Goal: Task Accomplishment & Management: Use online tool/utility

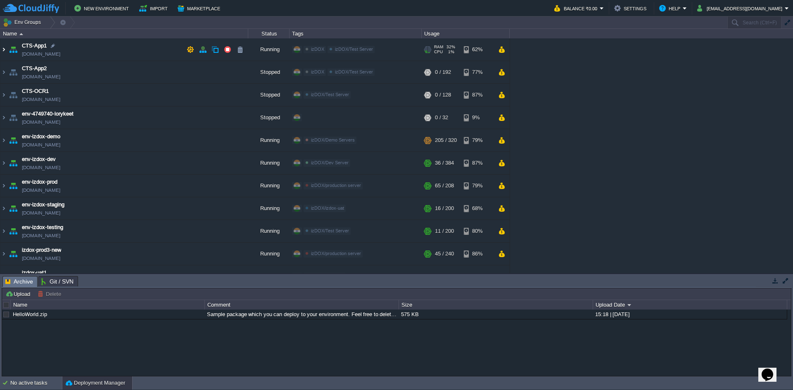
click at [5, 50] on img at bounding box center [3, 49] width 7 height 22
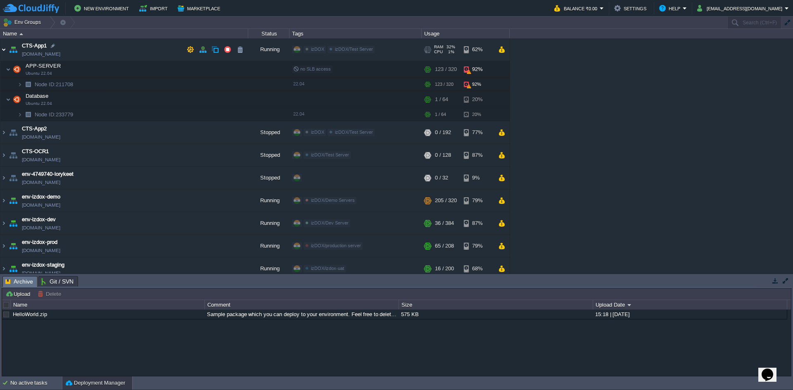
click at [6, 48] on img at bounding box center [3, 49] width 7 height 22
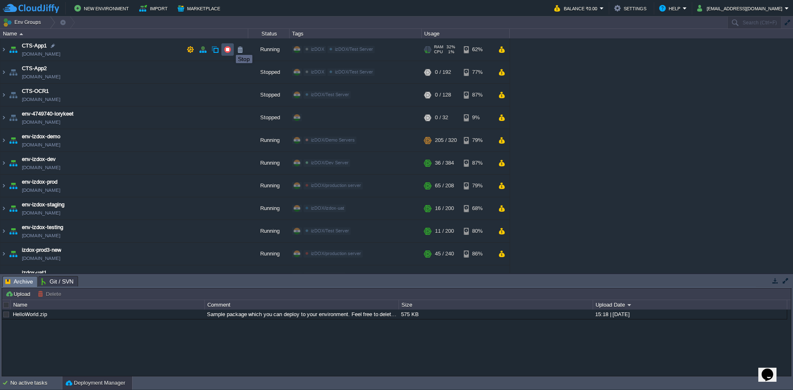
click at [230, 47] on button "button" at bounding box center [227, 49] width 7 height 7
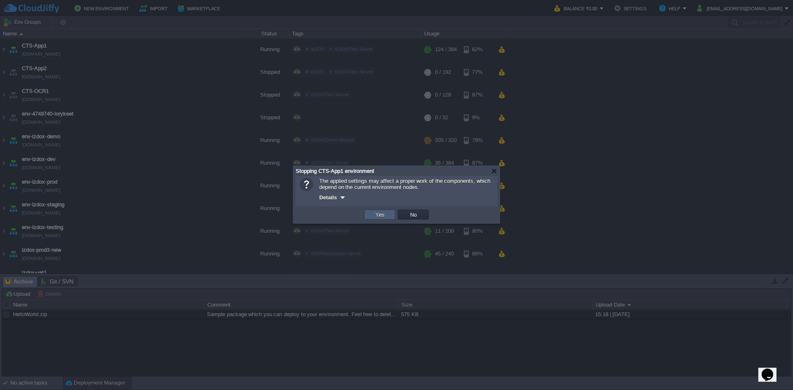
click at [394, 220] on td "Yes" at bounding box center [379, 215] width 31 height 10
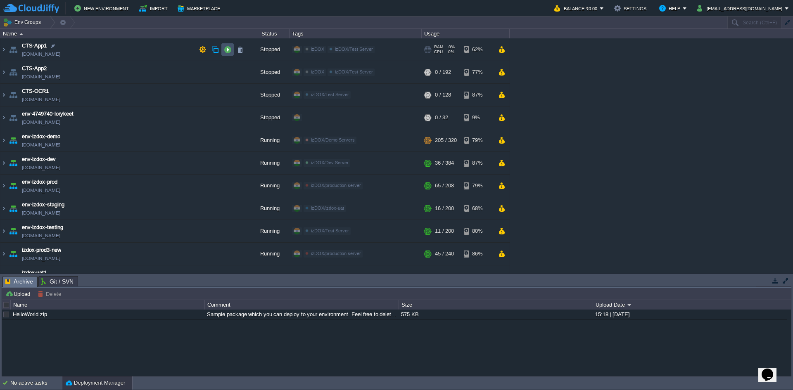
click at [224, 49] on button "button" at bounding box center [227, 49] width 7 height 7
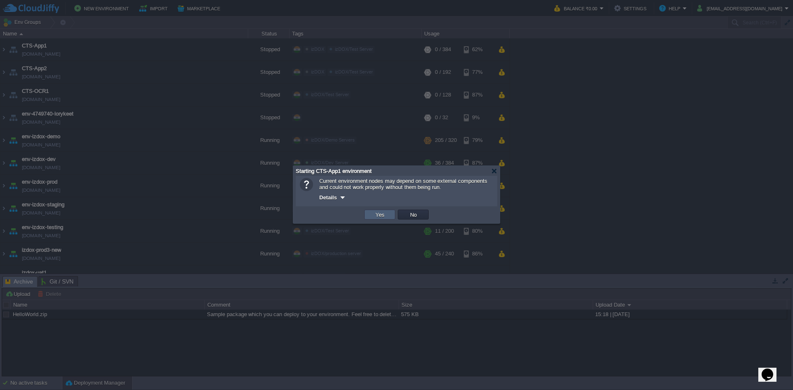
click at [372, 215] on td "Yes" at bounding box center [379, 215] width 31 height 10
